Goal: Transaction & Acquisition: Purchase product/service

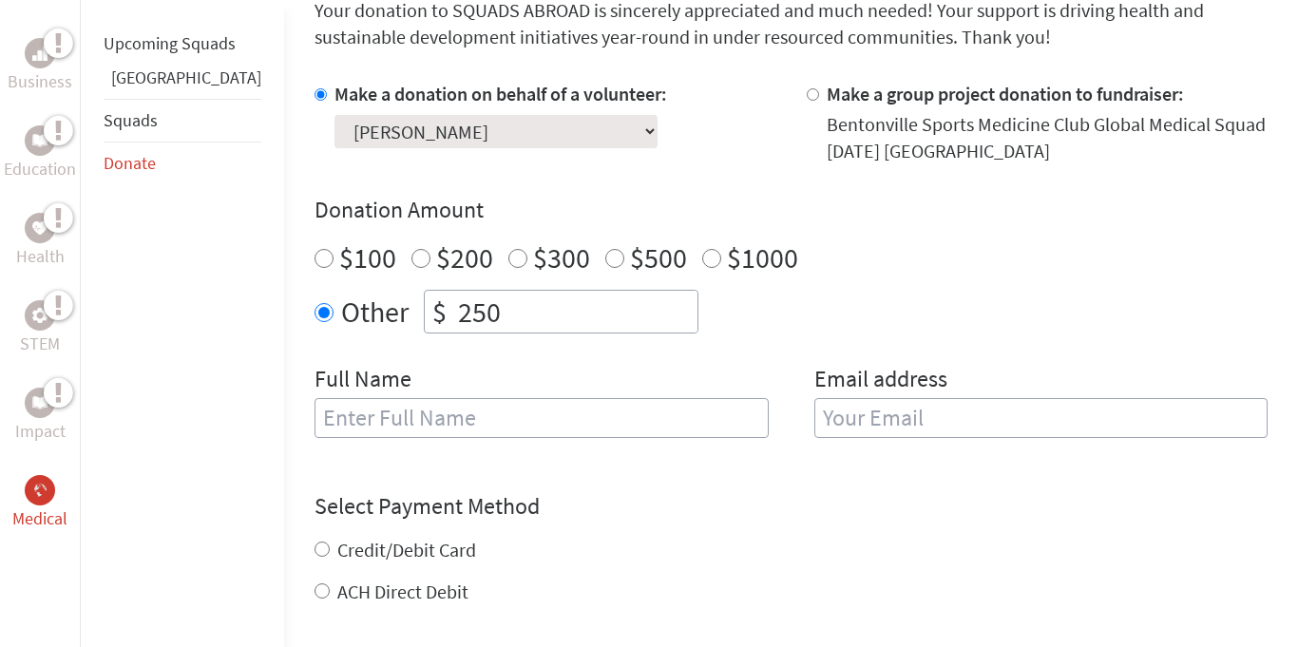
scroll to position [514, 0]
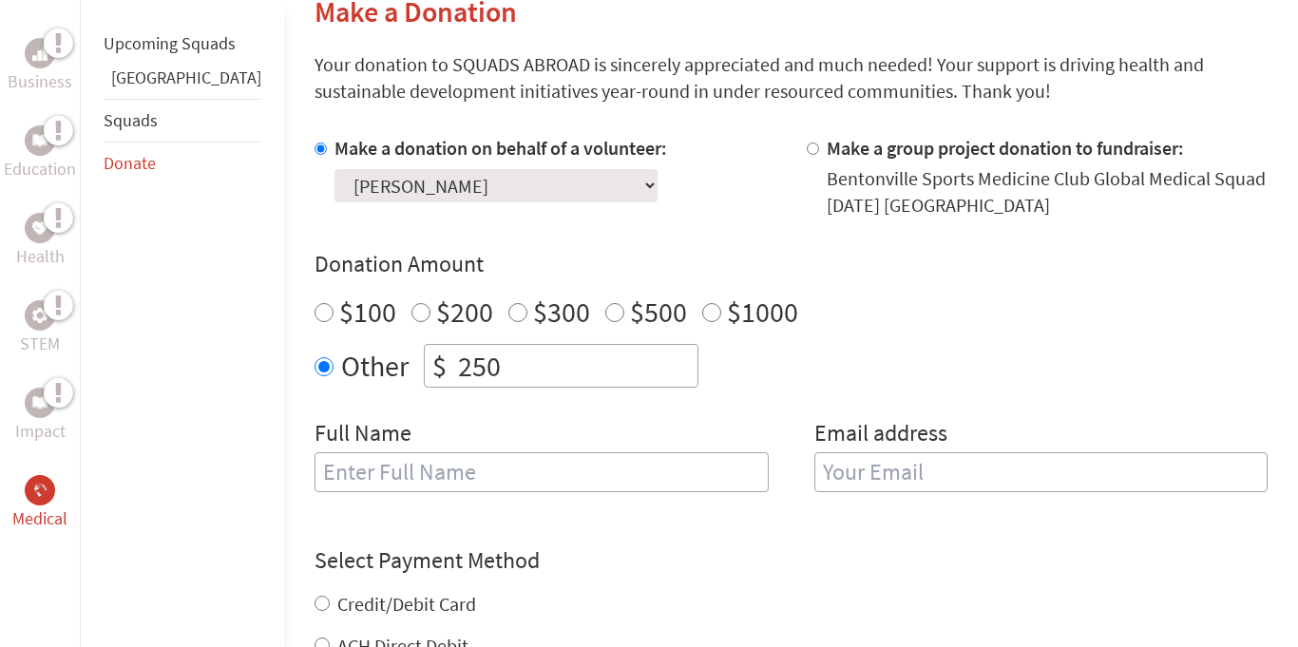
scroll to position [497, 0]
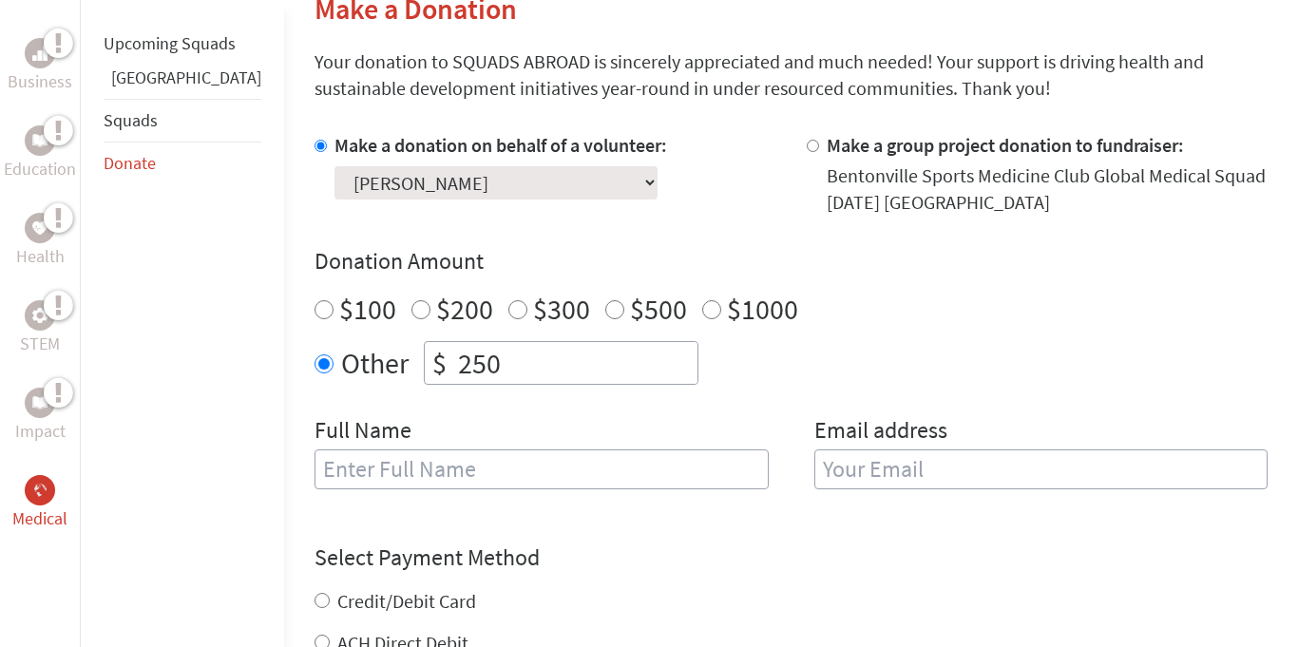
click at [450, 473] on input "text" at bounding box center [542, 470] width 454 height 40
type input "[PERSON_NAME]"
type input "[EMAIL_ADDRESS][DOMAIN_NAME]"
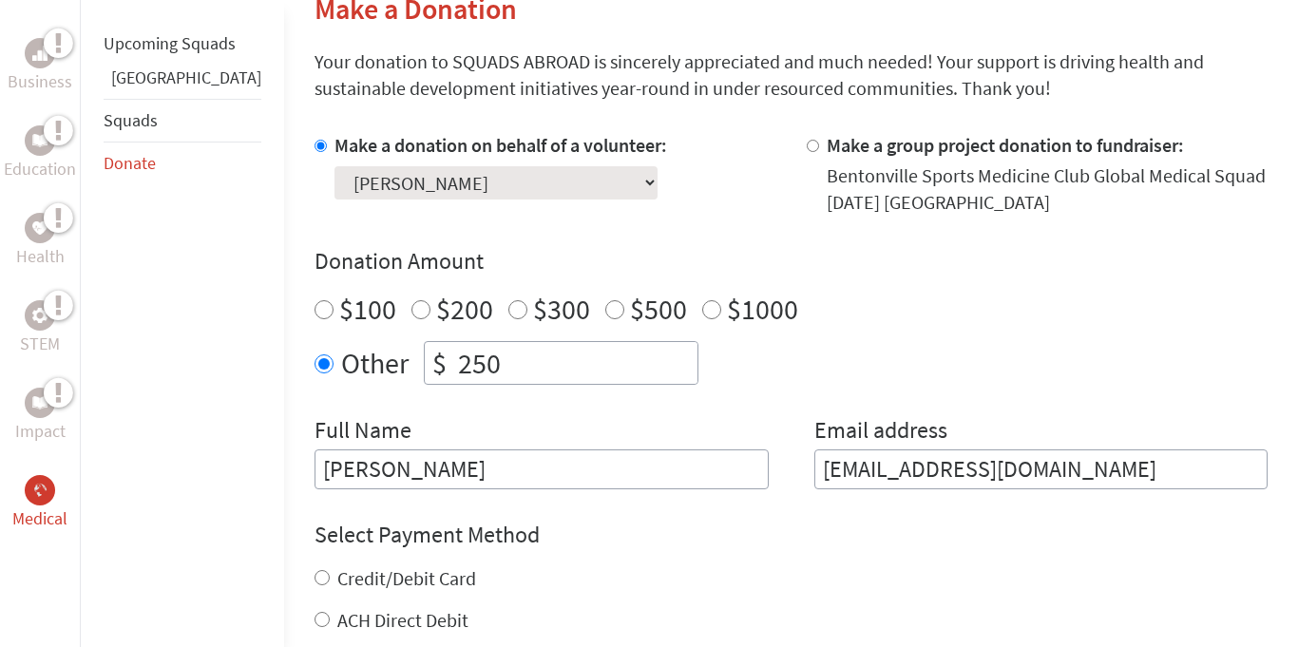
scroll to position [1, 0]
click at [315, 576] on input "Credit/Debit Card" at bounding box center [322, 577] width 15 height 15
radio input "true"
click at [520, 116] on section "Make a Donation Your donation to SQUADS ABROAD is sincerely appreciated and muc…" at bounding box center [791, 502] width 953 height 1022
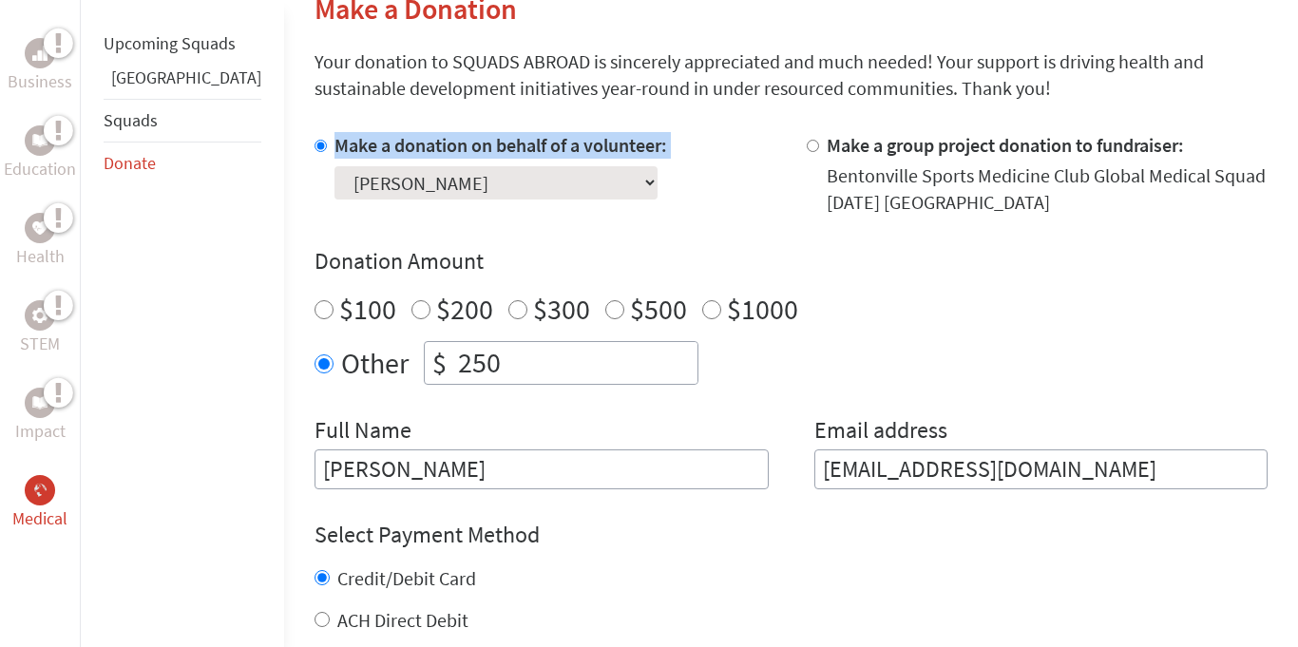
click at [520, 116] on section "Make a Donation Your donation to SQUADS ABROAD is sincerely appreciated and muc…" at bounding box center [791, 502] width 953 height 1022
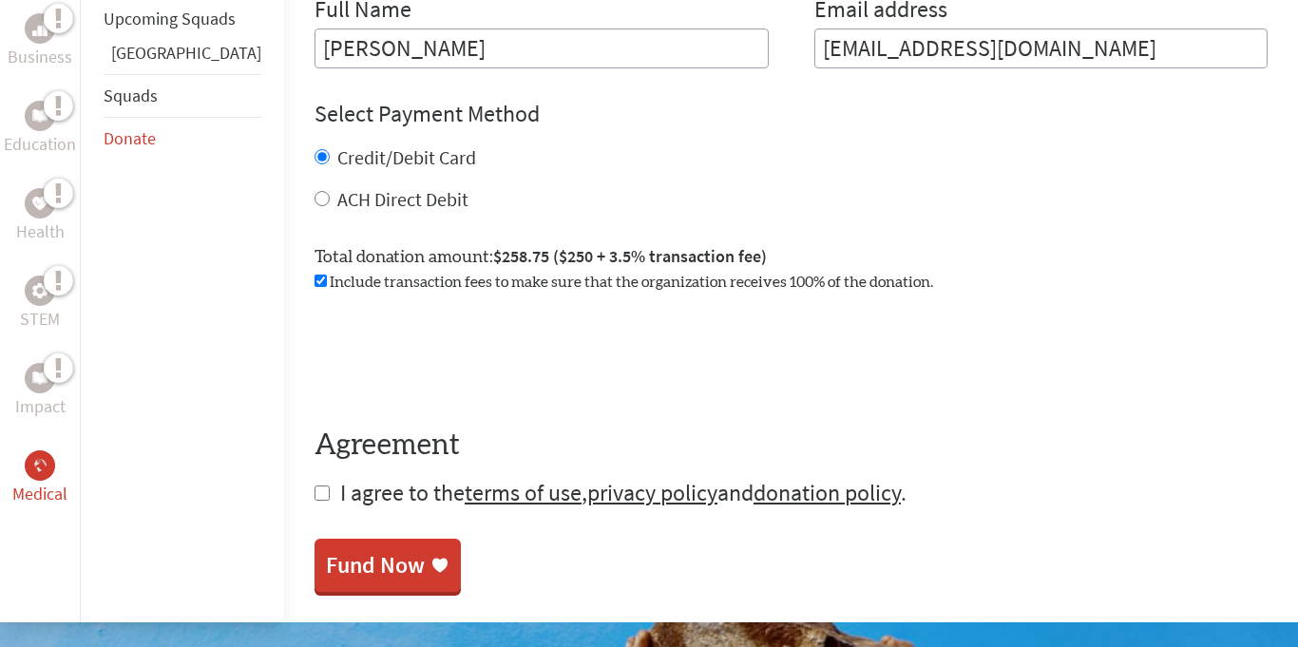
scroll to position [919, 0]
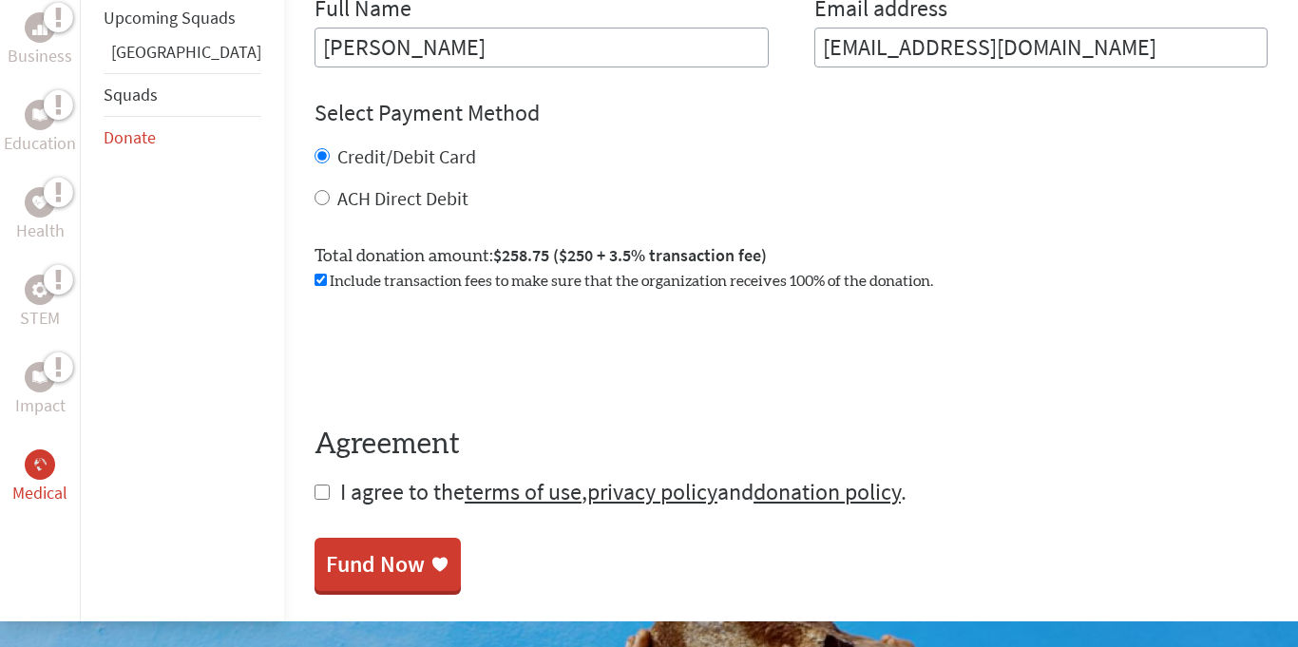
click at [315, 489] on input "checkbox" at bounding box center [322, 492] width 15 height 15
checkbox input "true"
click at [326, 575] on div "Fund Now" at bounding box center [375, 566] width 99 height 30
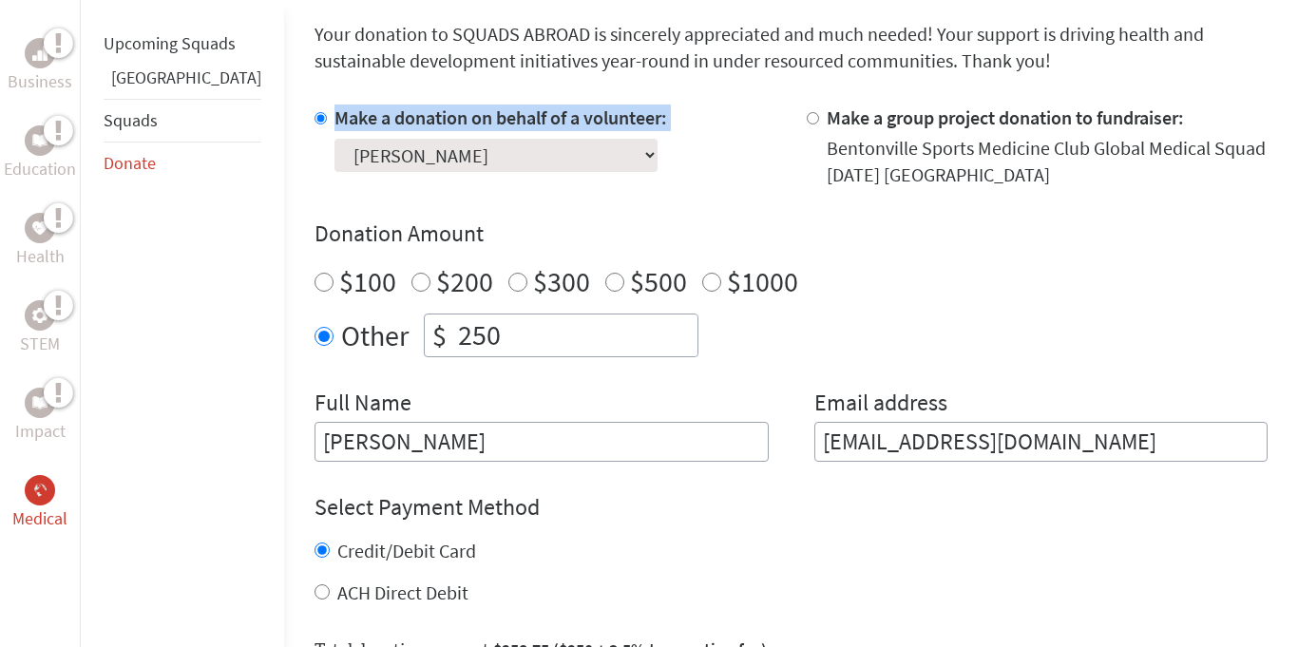
scroll to position [537, 0]
